Goal: Navigation & Orientation: Find specific page/section

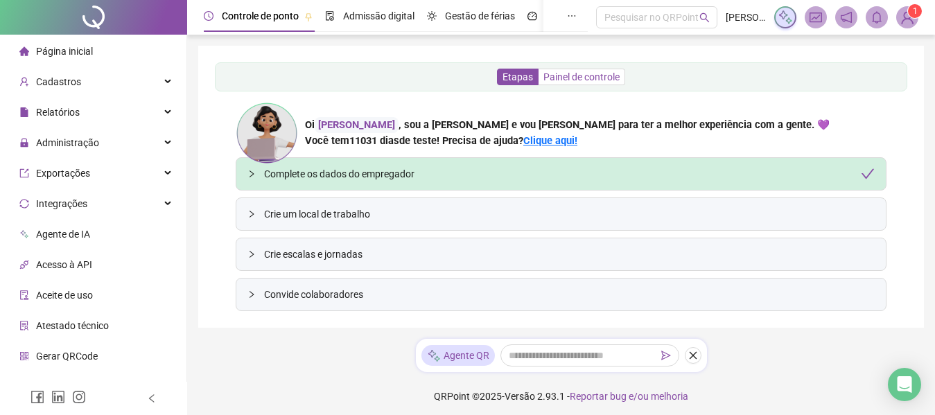
click at [568, 76] on span "Painel de controle" at bounding box center [582, 76] width 76 height 11
